Goal: Transaction & Acquisition: Purchase product/service

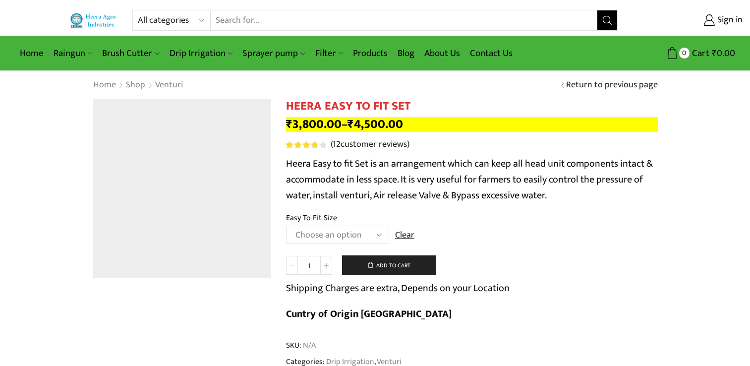
scroll to position [595, 0]
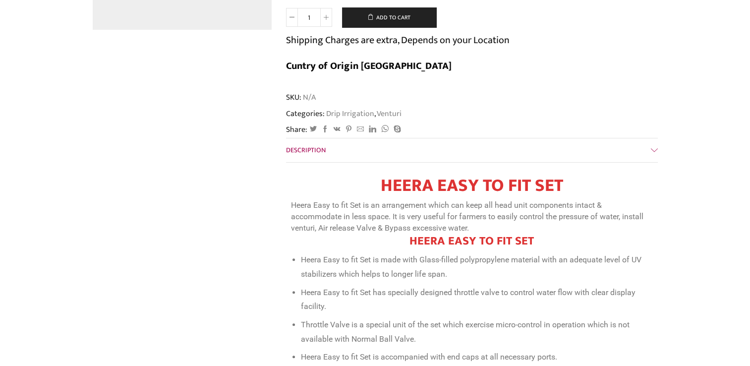
scroll to position [248, 0]
click at [651, 138] on link "Description" at bounding box center [472, 150] width 372 height 24
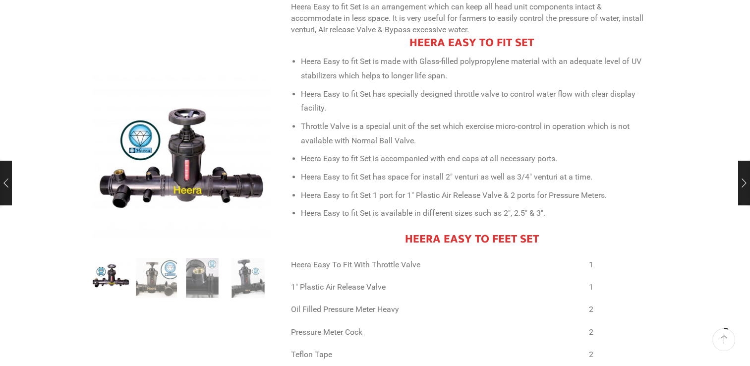
scroll to position [149, 0]
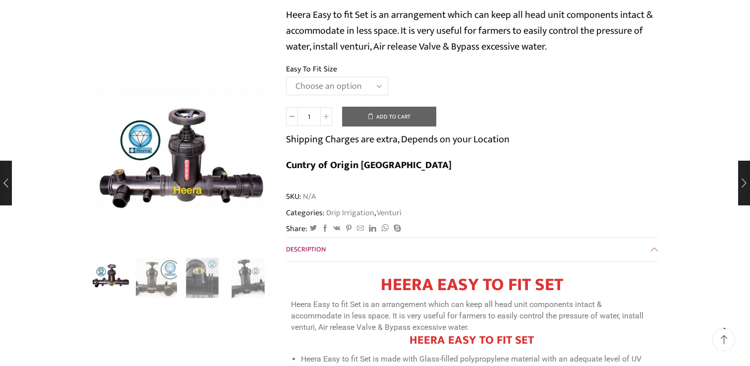
click at [379, 81] on select "Choose an option 2" Easy To Fit 2.5" Easy To Fit 3" Easy To Fit" at bounding box center [337, 86] width 102 height 18
click at [286, 77] on select "Choose an option 2" Easy To Fit 2.5" Easy To Fit 3" Easy To Fit" at bounding box center [337, 86] width 102 height 18
select select "2" Easy To Fit"
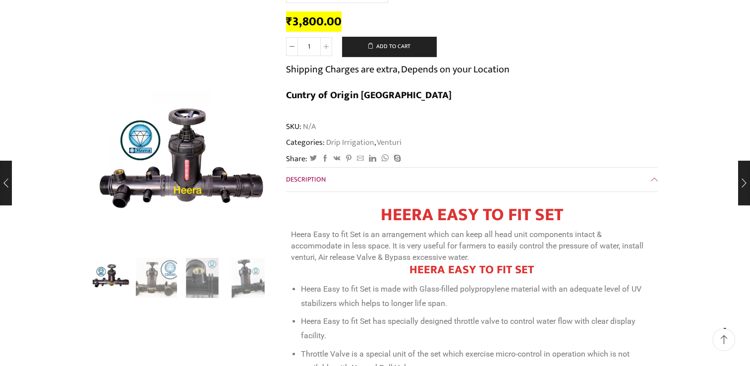
scroll to position [248, 0]
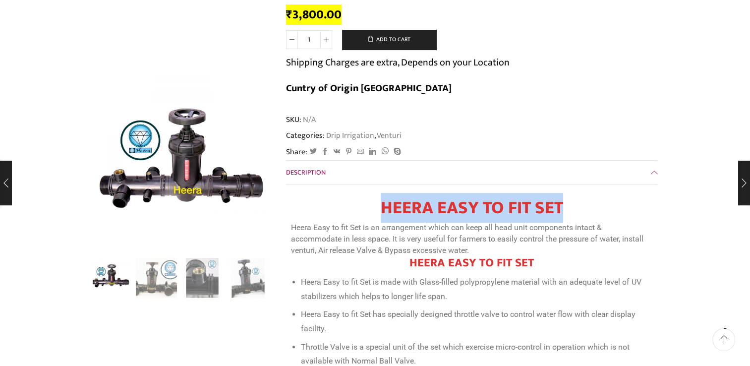
drag, startPoint x: 384, startPoint y: 179, endPoint x: 567, endPoint y: 180, distance: 183.9
click at [567, 197] on h1 "HEERA EASY TO FIT SET" at bounding box center [472, 207] width 362 height 21
copy h1 "HEERA EASY TO FIT SET"
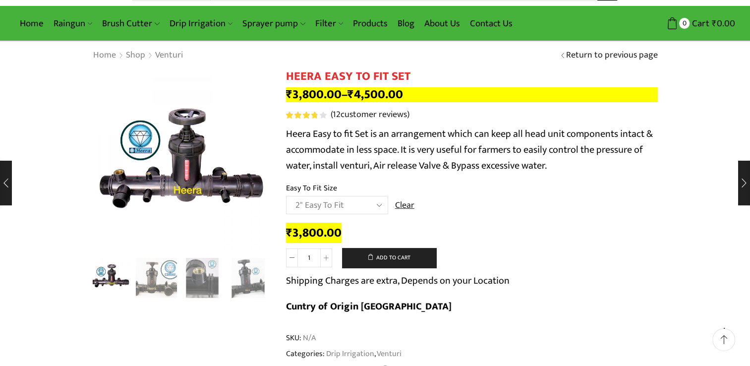
scroll to position [0, 0]
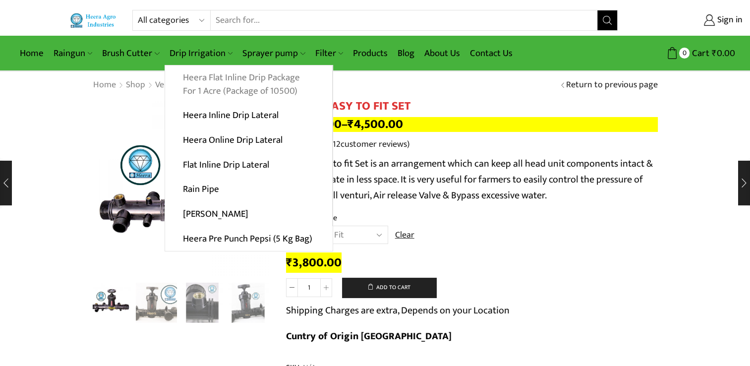
click at [272, 78] on link "Heera Flat Inline Drip Package For 1 Acre (Package of 10500)" at bounding box center [248, 84] width 167 height 38
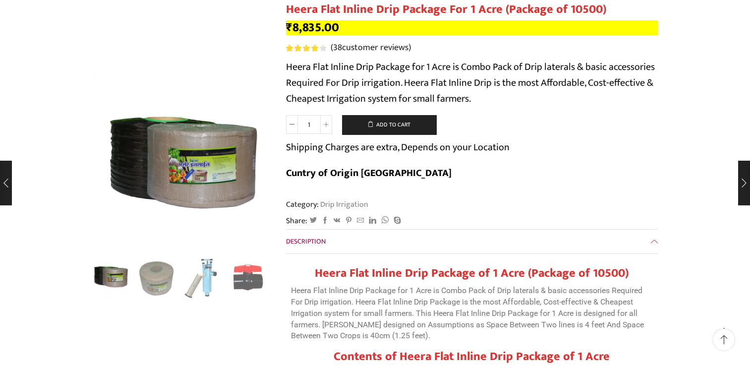
scroll to position [99, 0]
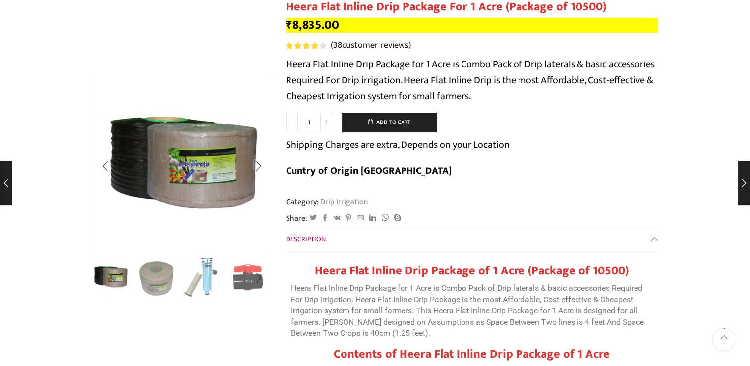
click at [205, 269] on img "3 / 10" at bounding box center [202, 276] width 41 height 41
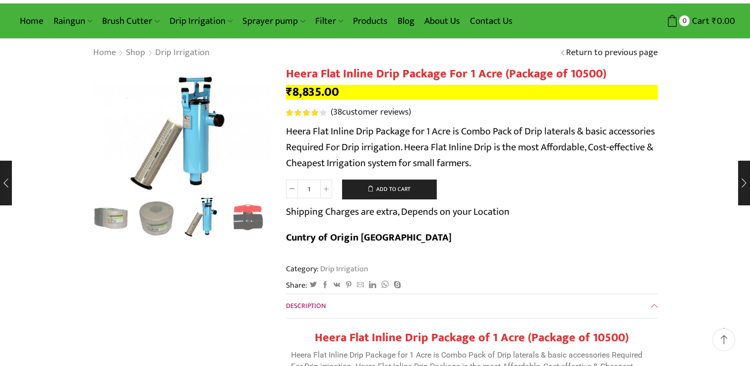
scroll to position [50, 0]
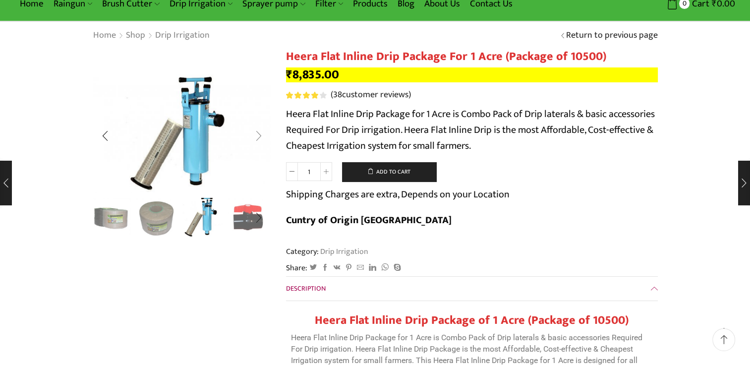
click at [258, 136] on div "Next slide" at bounding box center [258, 136] width 25 height 25
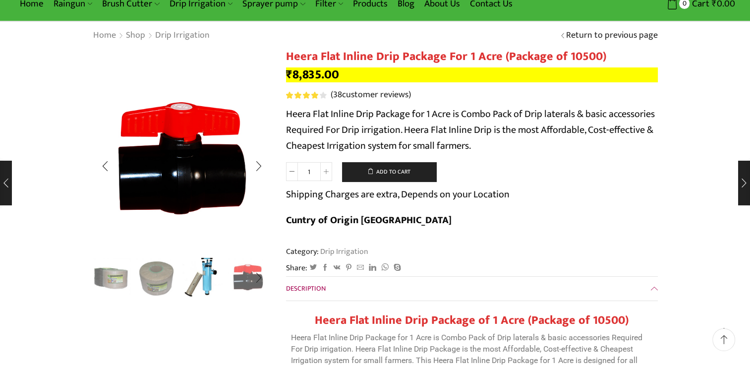
click at [205, 281] on img "3 / 10" at bounding box center [202, 276] width 41 height 41
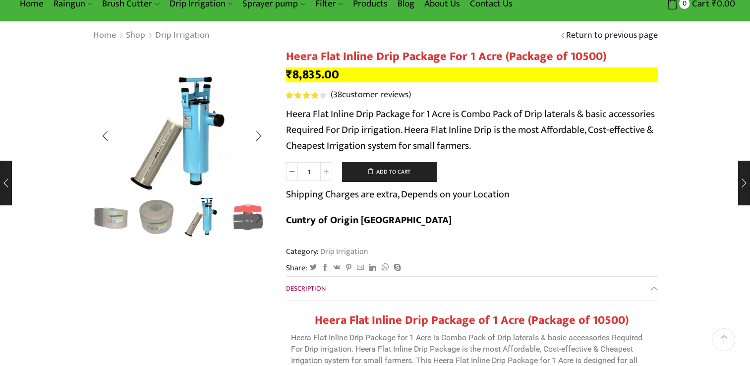
click at [159, 221] on img "2 / 10" at bounding box center [156, 216] width 41 height 41
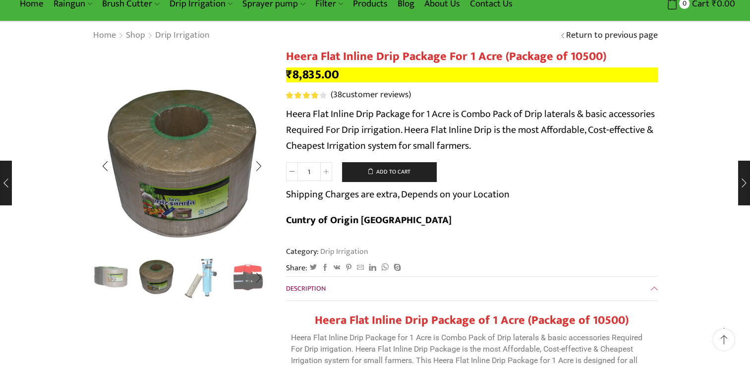
click at [114, 275] on img "1 / 10" at bounding box center [110, 276] width 41 height 41
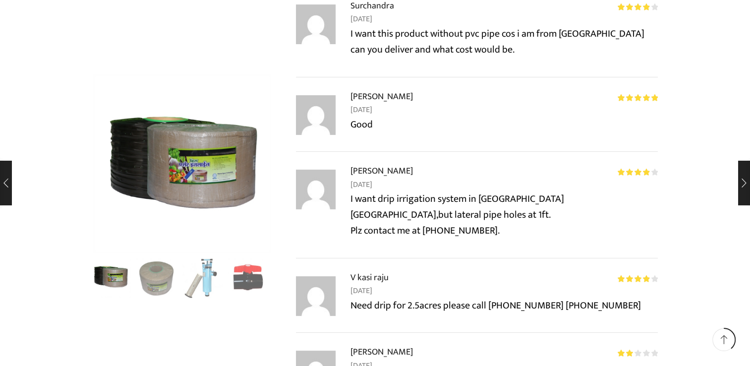
scroll to position [3915, 0]
